Goal: Understand process/instructions: Learn about a topic

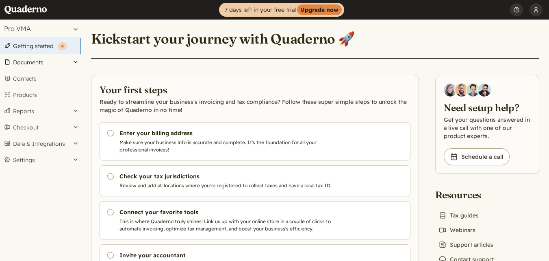
click at [48, 61] on button "Documents" at bounding box center [40, 62] width 81 height 16
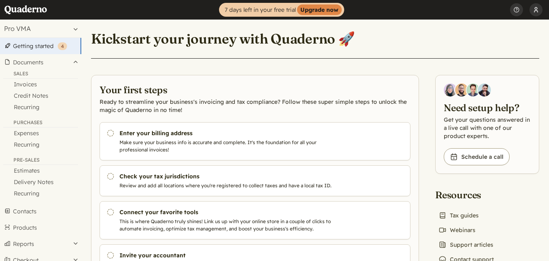
click at [540, 11] on button "Pro VMA" at bounding box center [536, 10] width 13 height 20
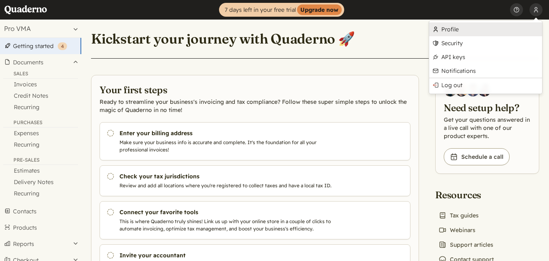
click at [466, 32] on link "Profile" at bounding box center [485, 29] width 113 height 14
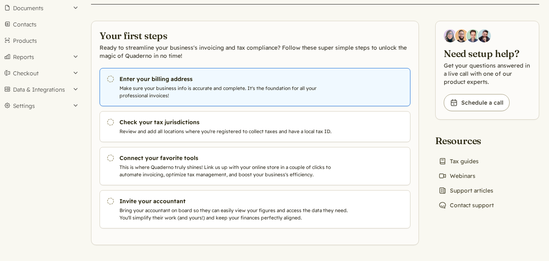
scroll to position [55, 0]
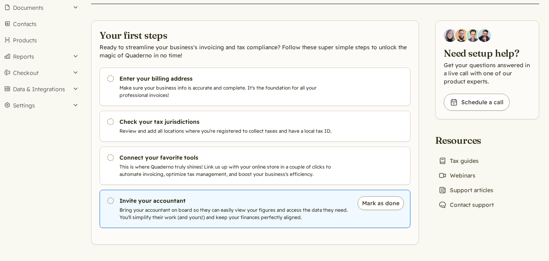
click at [112, 203] on use at bounding box center [110, 200] width 7 height 7
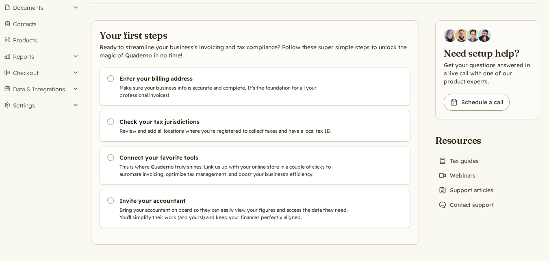
click at [198, 121] on h3 "Check your tax jurisdictions" at bounding box center [235, 122] width 230 height 8
